Goal: Check status: Check status

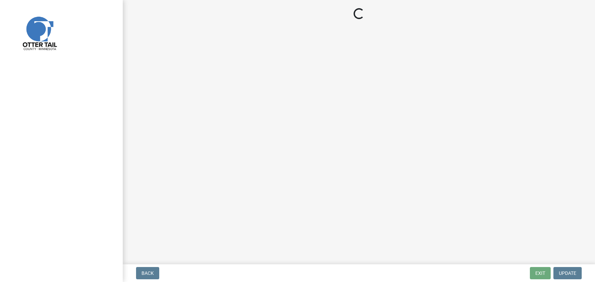
select select "3: 3"
